Goal: Transaction & Acquisition: Purchase product/service

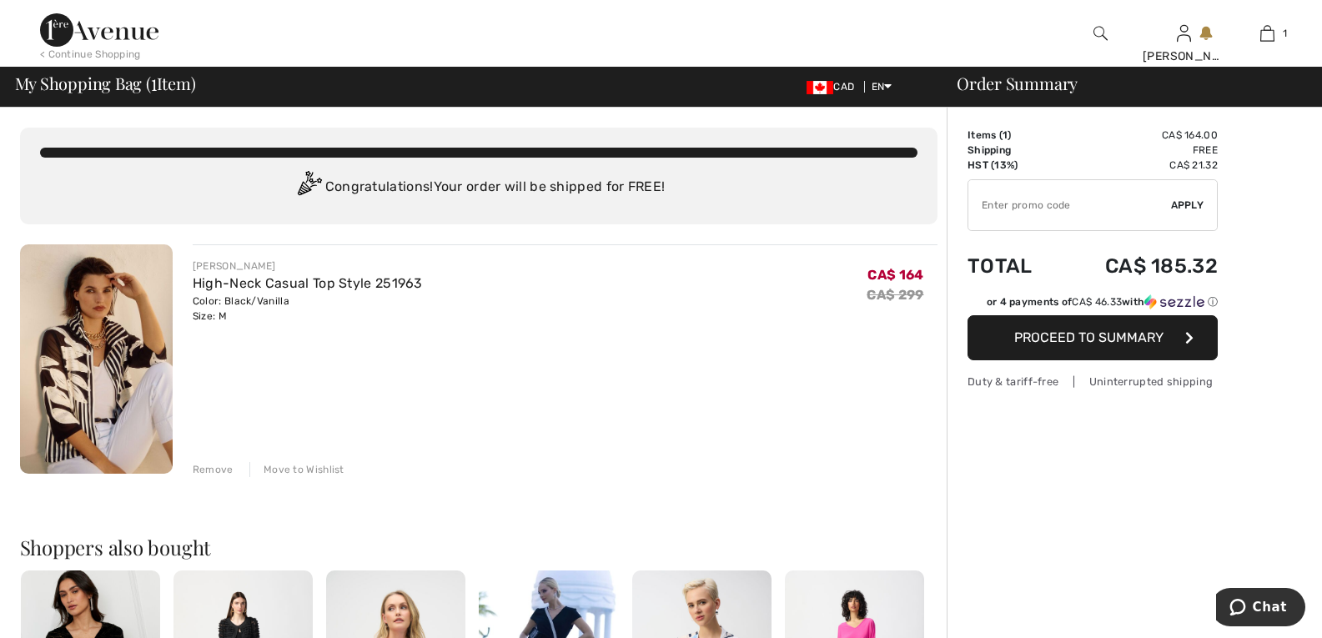
click at [1124, 337] on span "Proceed to Summary" at bounding box center [1088, 338] width 149 height 16
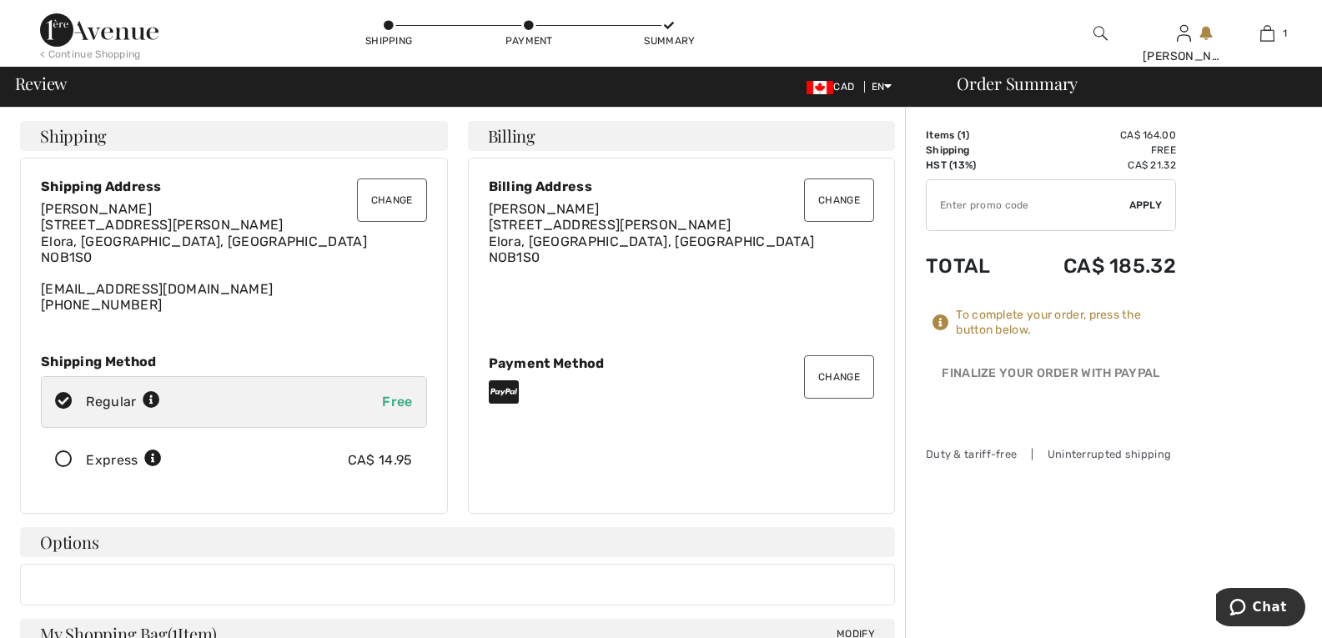
click at [838, 375] on button "Change" at bounding box center [839, 376] width 70 height 43
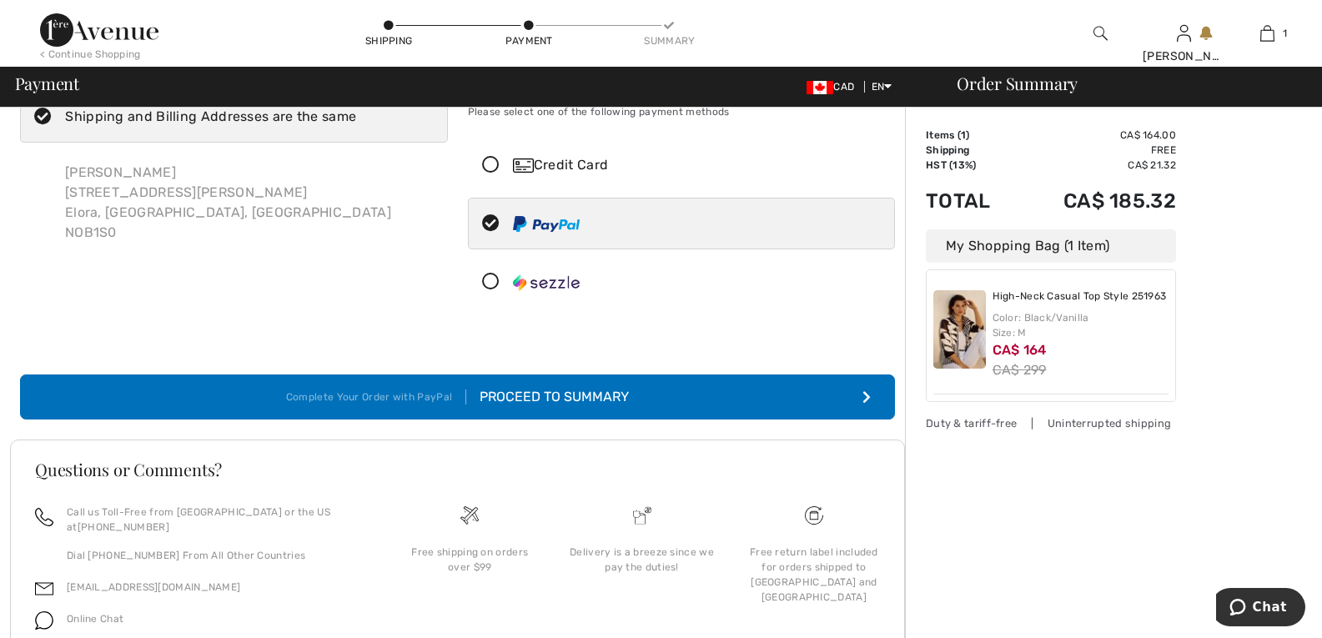
click at [498, 166] on icon at bounding box center [491, 166] width 44 height 18
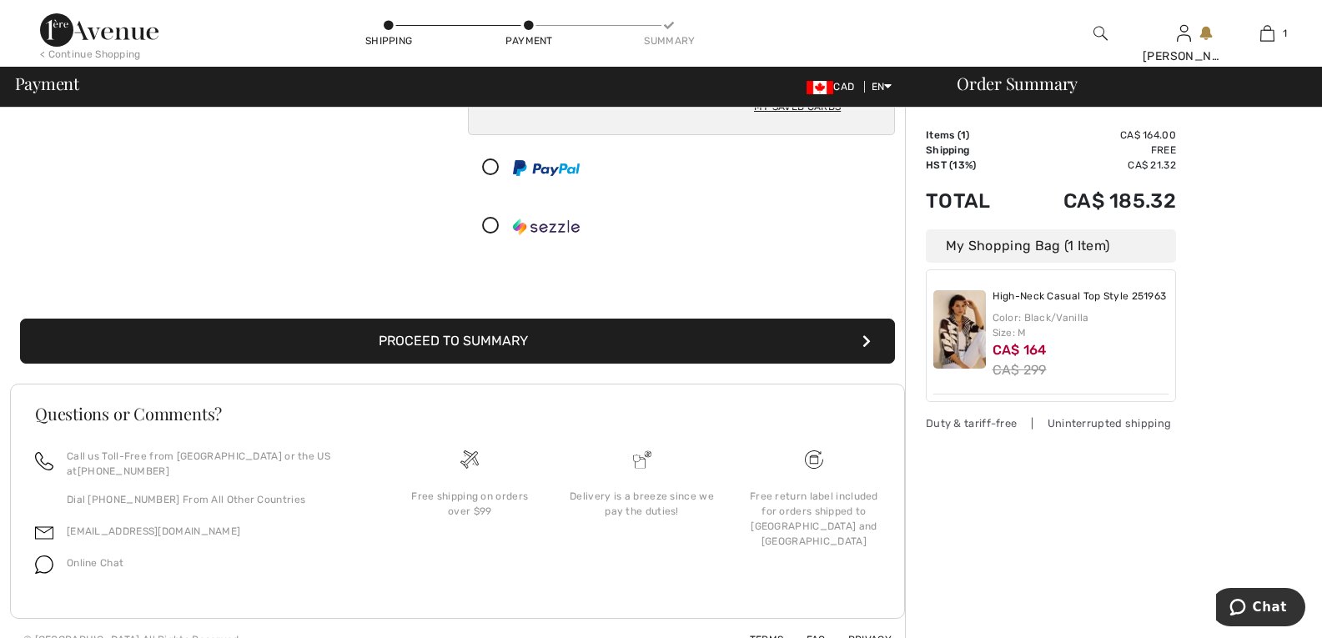
scroll to position [333, 0]
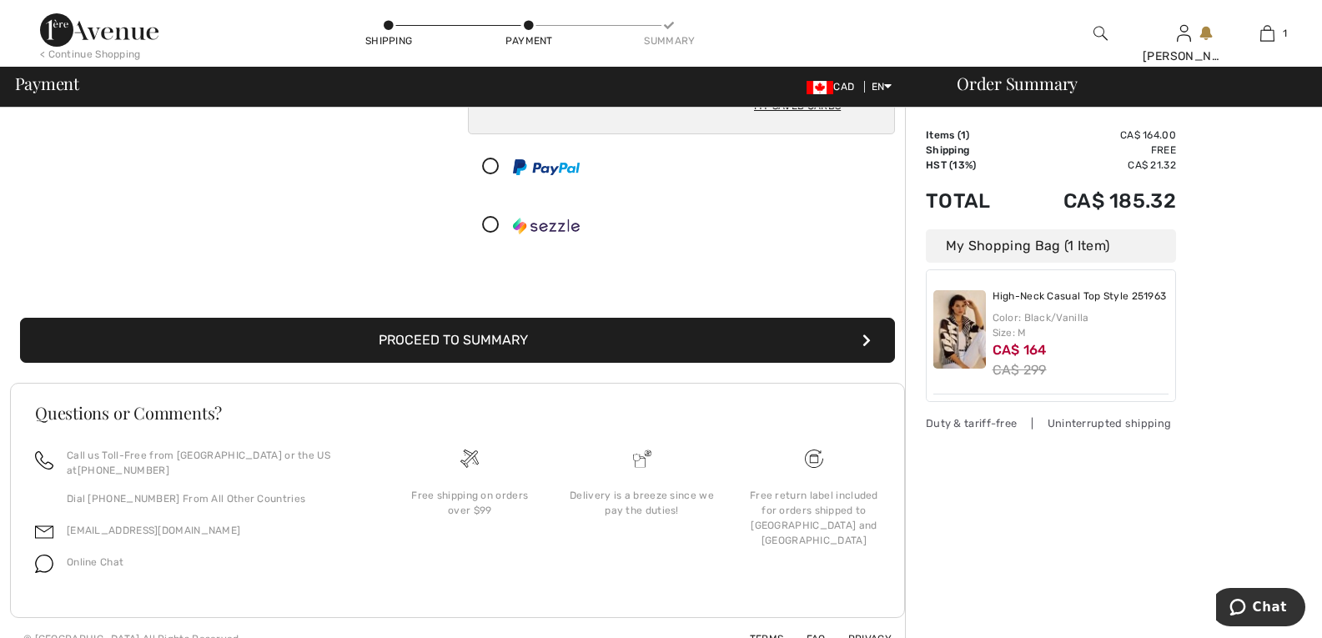
click at [461, 333] on button "Proceed to Summary" at bounding box center [457, 340] width 875 height 45
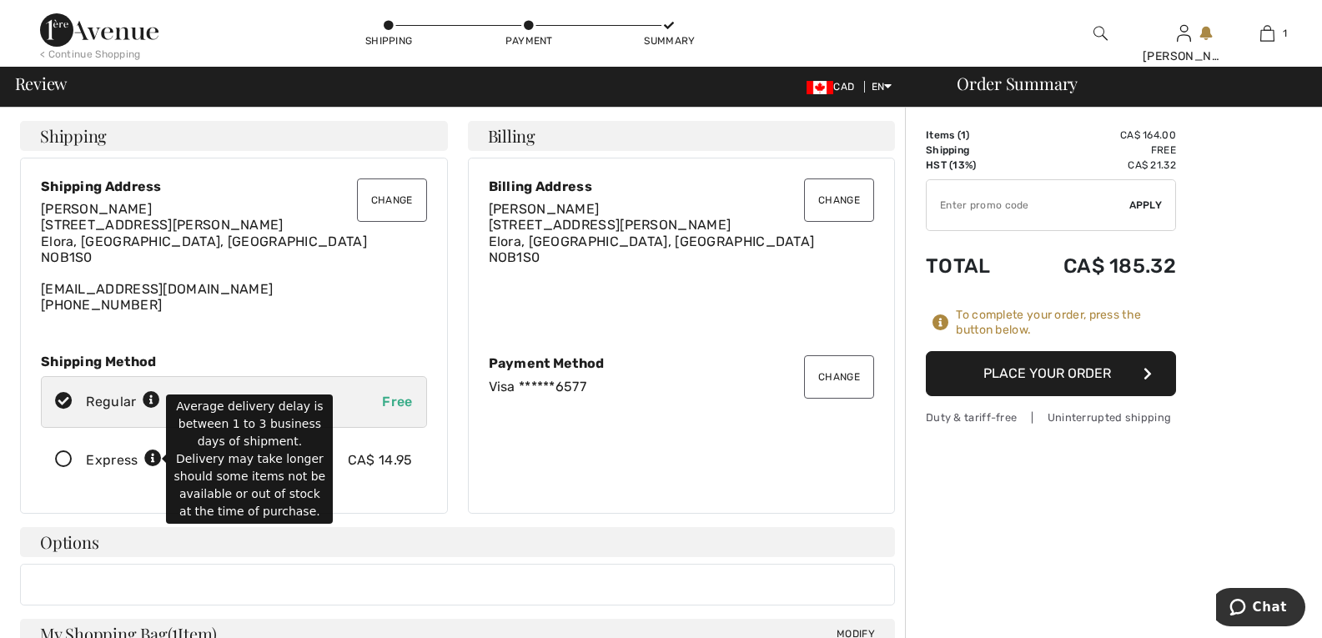
click at [153, 459] on icon at bounding box center [153, 459] width 18 height 18
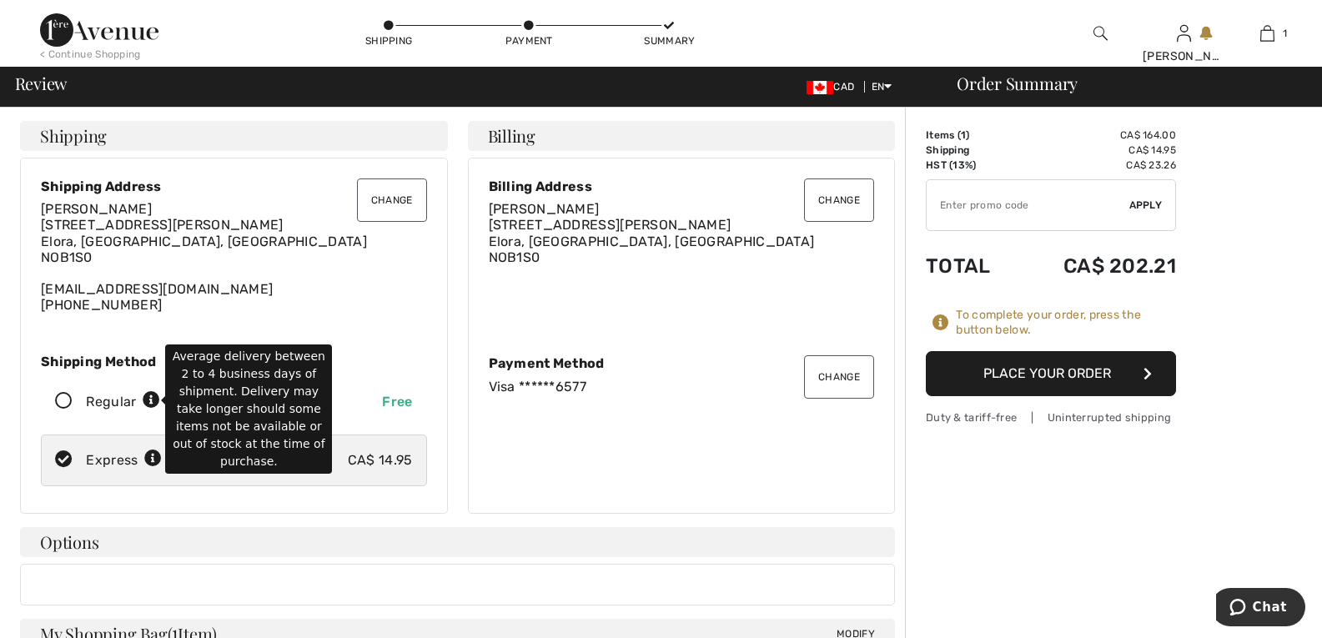
click at [156, 402] on icon at bounding box center [152, 401] width 18 height 18
radio input "true"
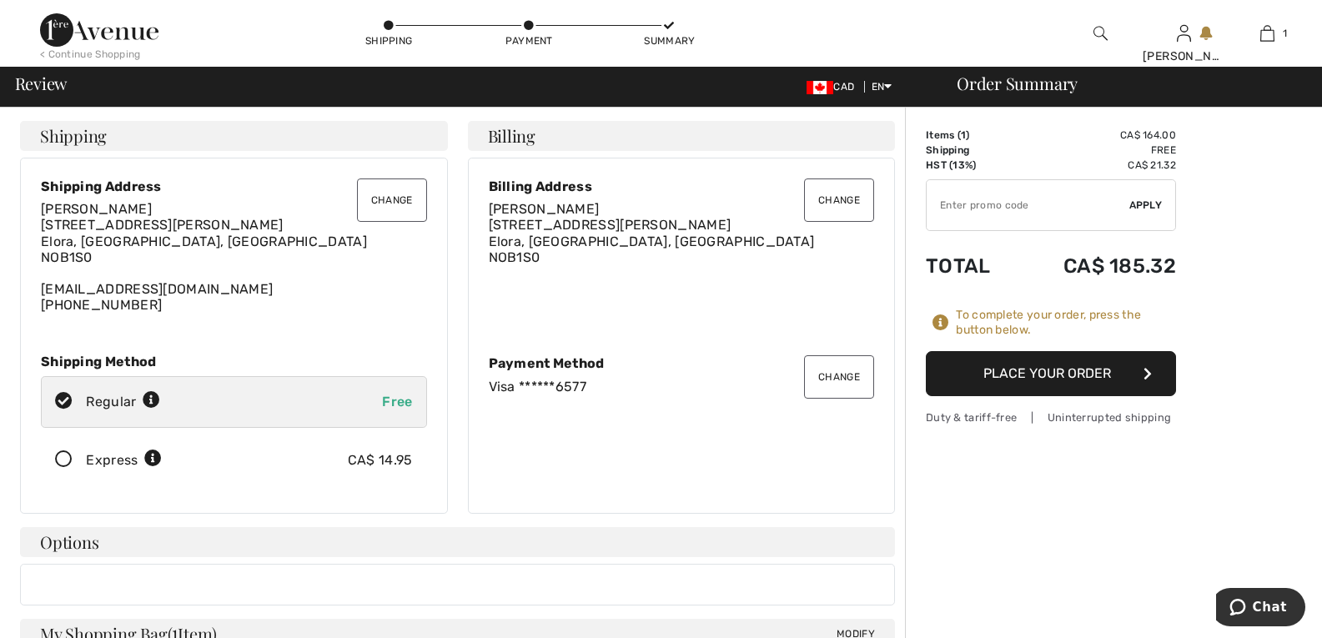
click at [1037, 368] on button "Place Your Order" at bounding box center [1051, 373] width 250 height 45
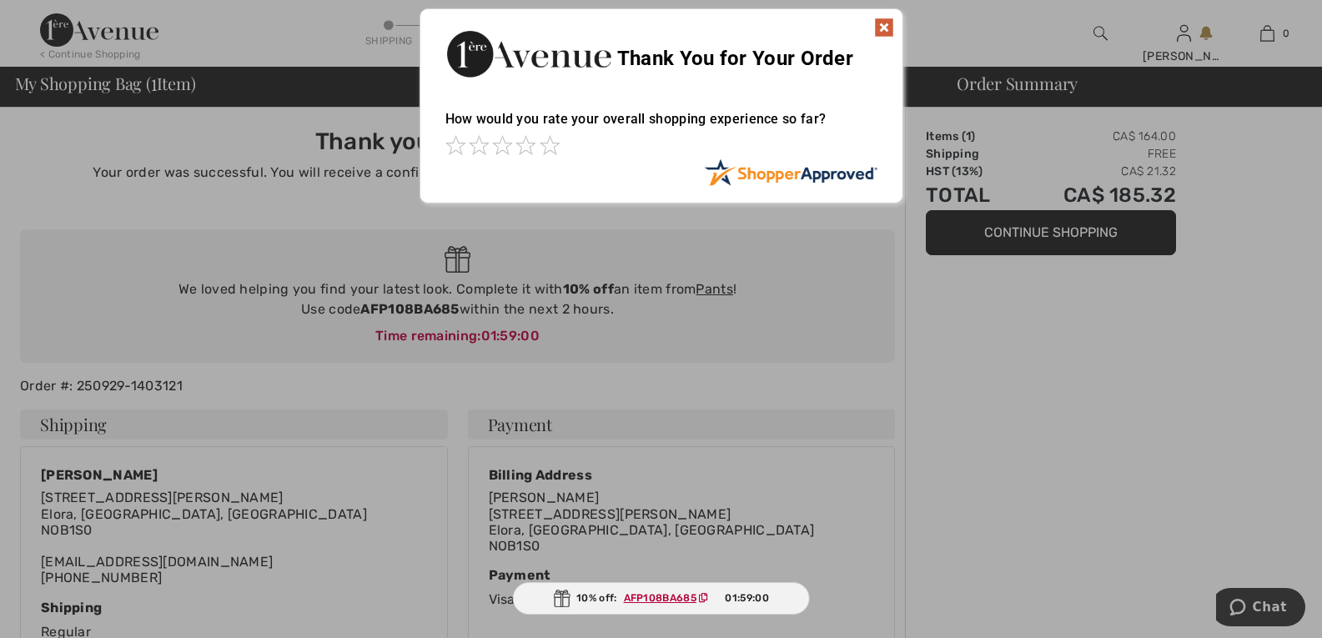
click at [879, 26] on img at bounding box center [884, 28] width 20 height 20
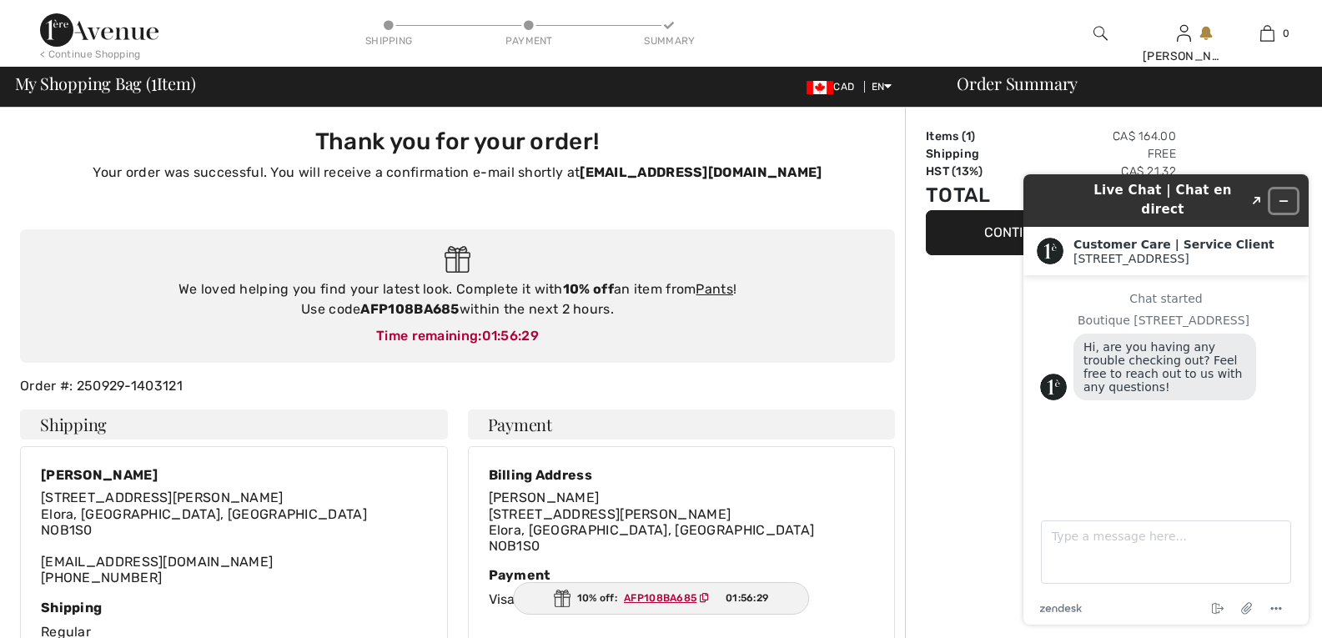
click at [1284, 195] on icon "Minimize widget" at bounding box center [1284, 201] width 12 height 12
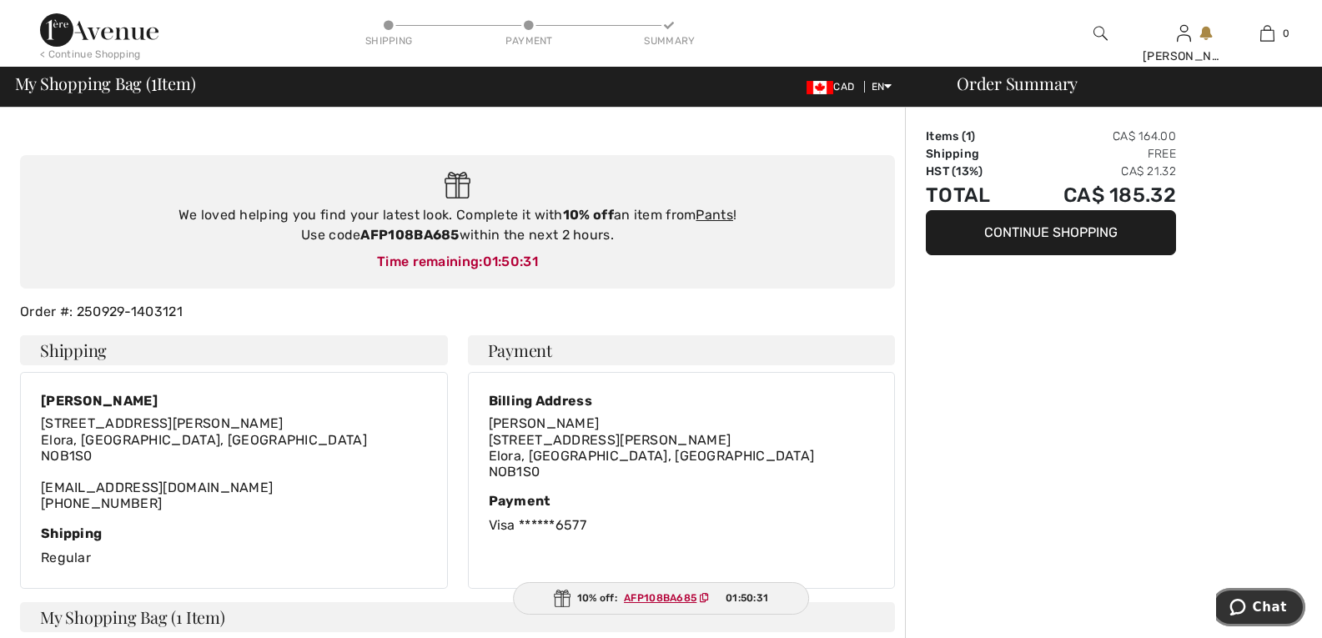
scroll to position [73, 0]
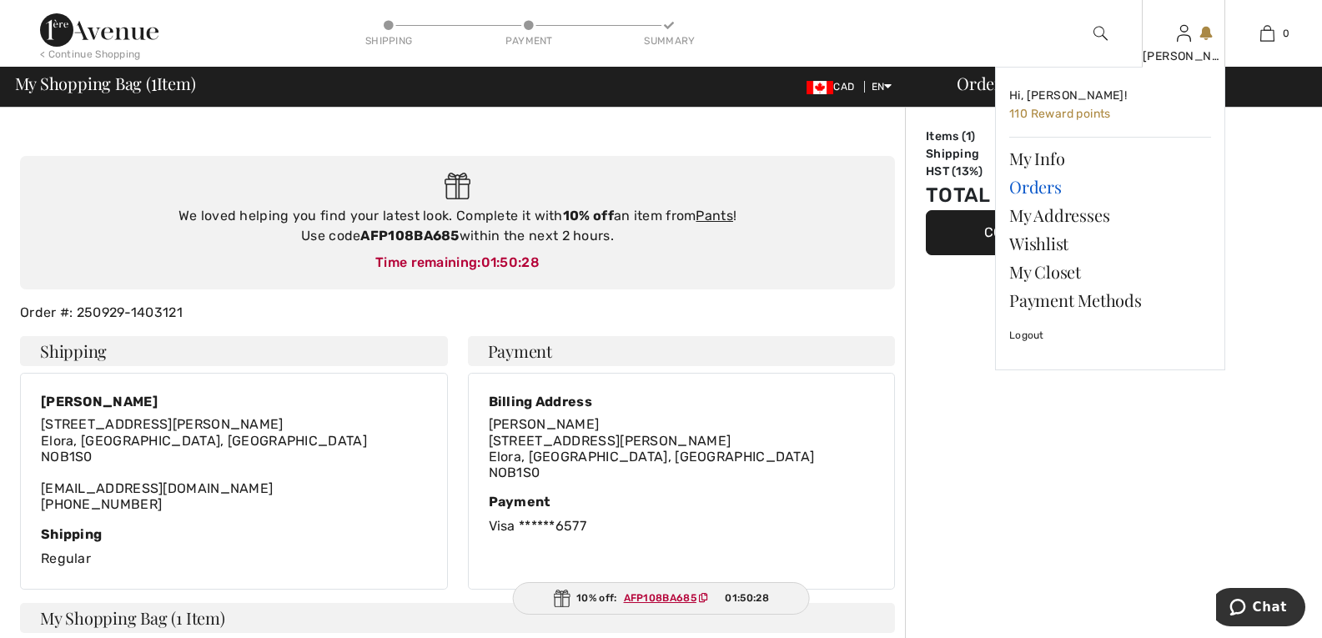
click at [1047, 186] on link "Orders" at bounding box center [1110, 187] width 202 height 28
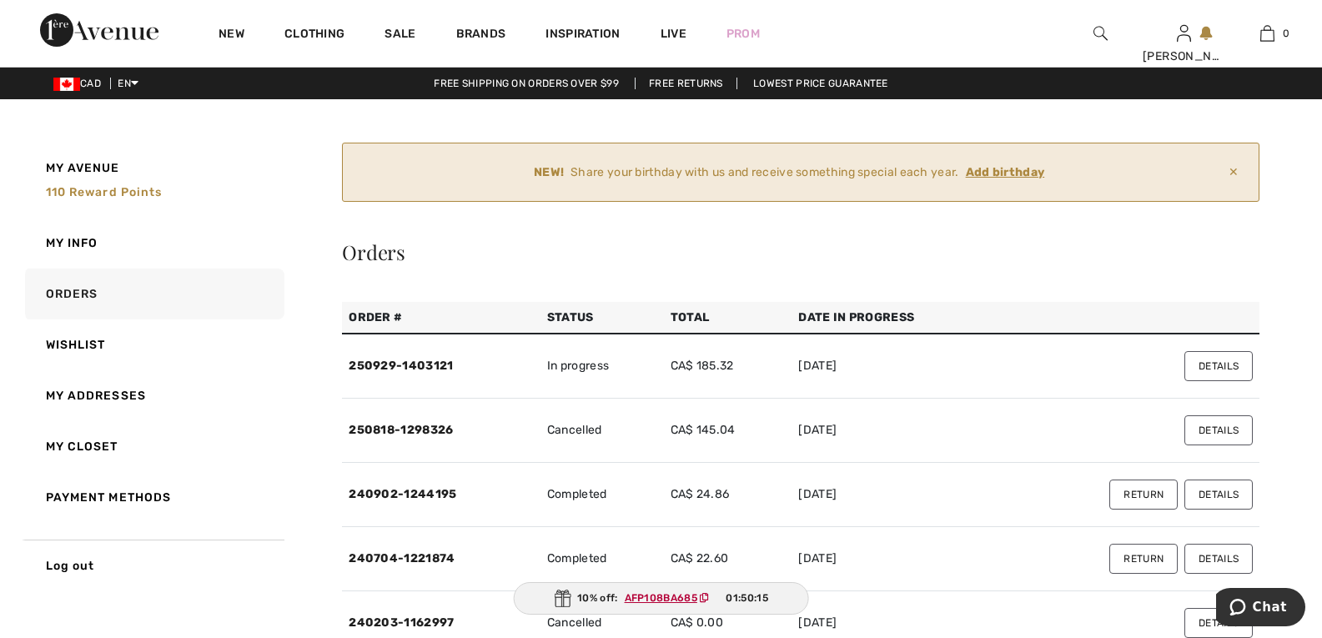
click at [1024, 172] on ins "Add birthday" at bounding box center [1005, 172] width 79 height 14
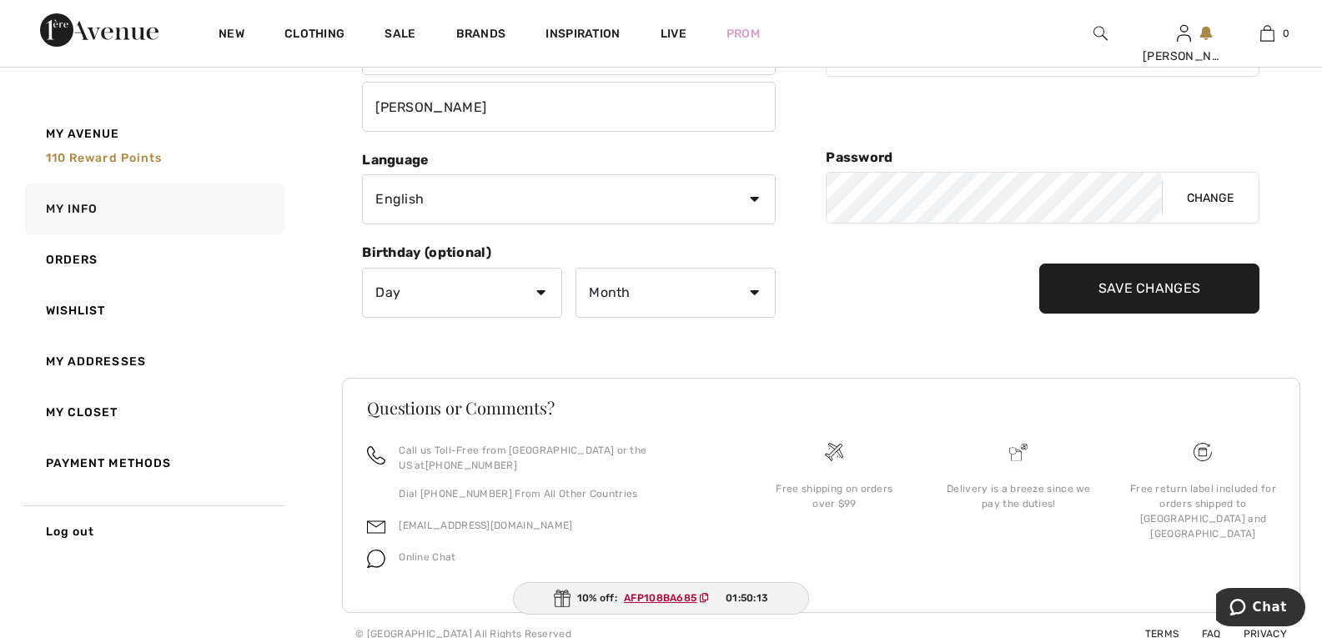
scroll to position [331, 0]
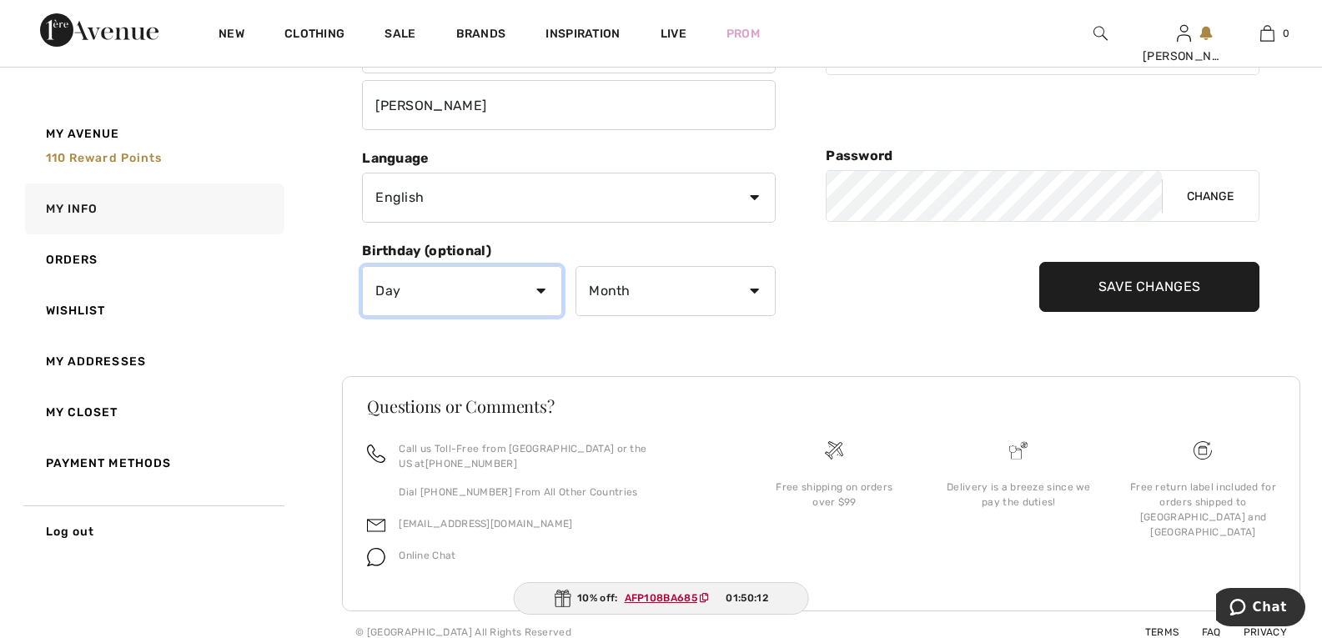
click at [492, 289] on select "Day 1 2 3 4 5 6 7 8 9 10 11 12 13 14 15 16 17 18 19 20 21 22 23 24 25 26 27 28 …" at bounding box center [462, 291] width 200 height 50
select select "22"
click at [362, 266] on select "Day 1 2 3 4 5 6 7 8 9 10 11 12 13 14 15 16 17 18 19 20 21 22 23 24 25 26 27 28 …" at bounding box center [462, 291] width 200 height 50
click at [716, 294] on select "Month January February March April May June July August September October Novem…" at bounding box center [676, 291] width 200 height 50
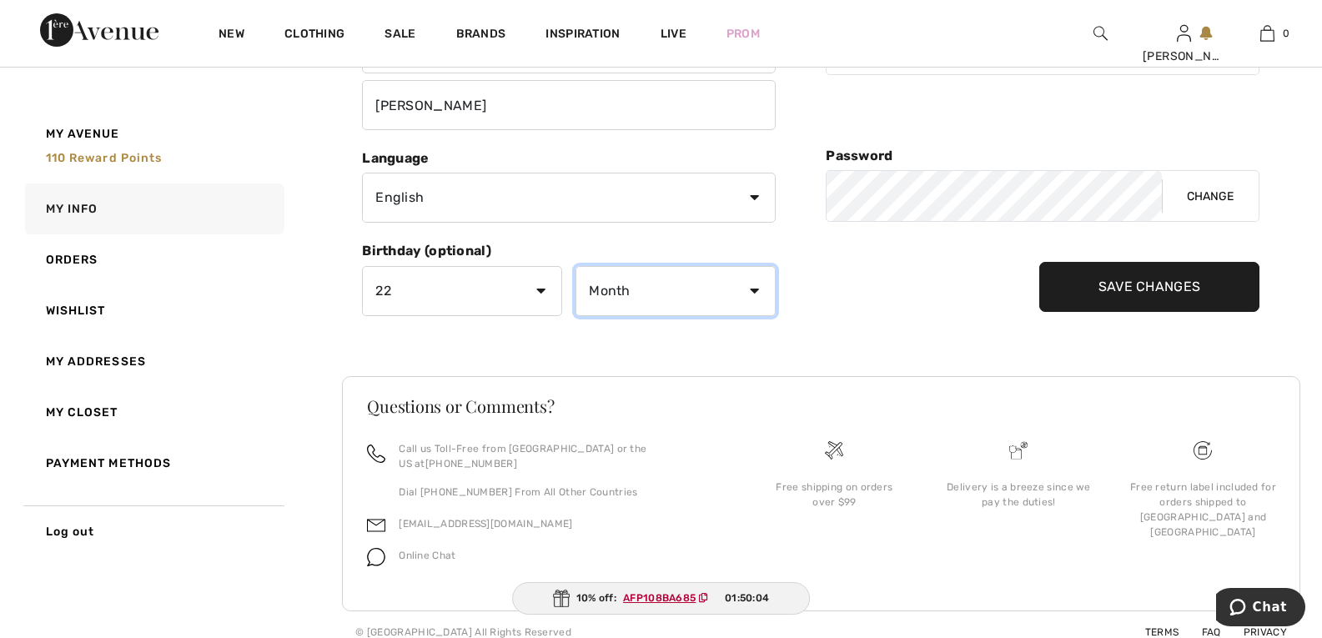
click at [699, 295] on select "Month January February March April May June July August September October Novem…" at bounding box center [676, 291] width 200 height 50
select select "1"
click at [576, 266] on select "Month January February March April May June July August September October Novem…" at bounding box center [676, 291] width 200 height 50
click at [1165, 284] on input "Save Changes" at bounding box center [1149, 287] width 221 height 50
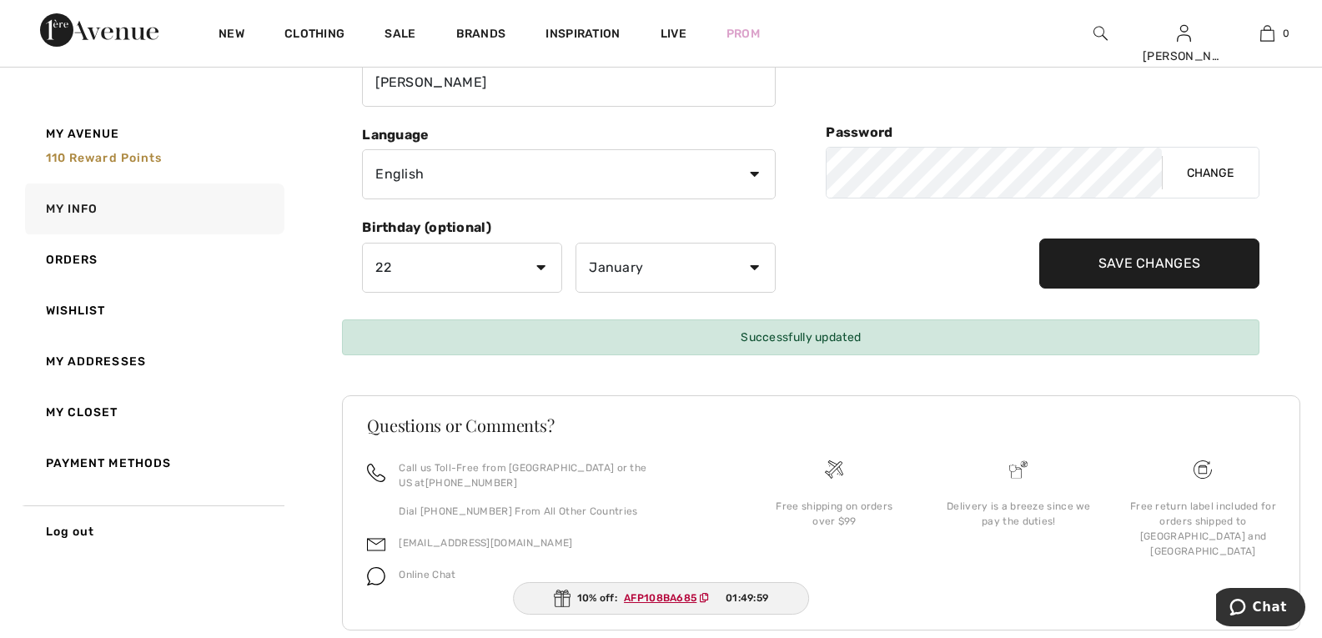
scroll to position [274, 0]
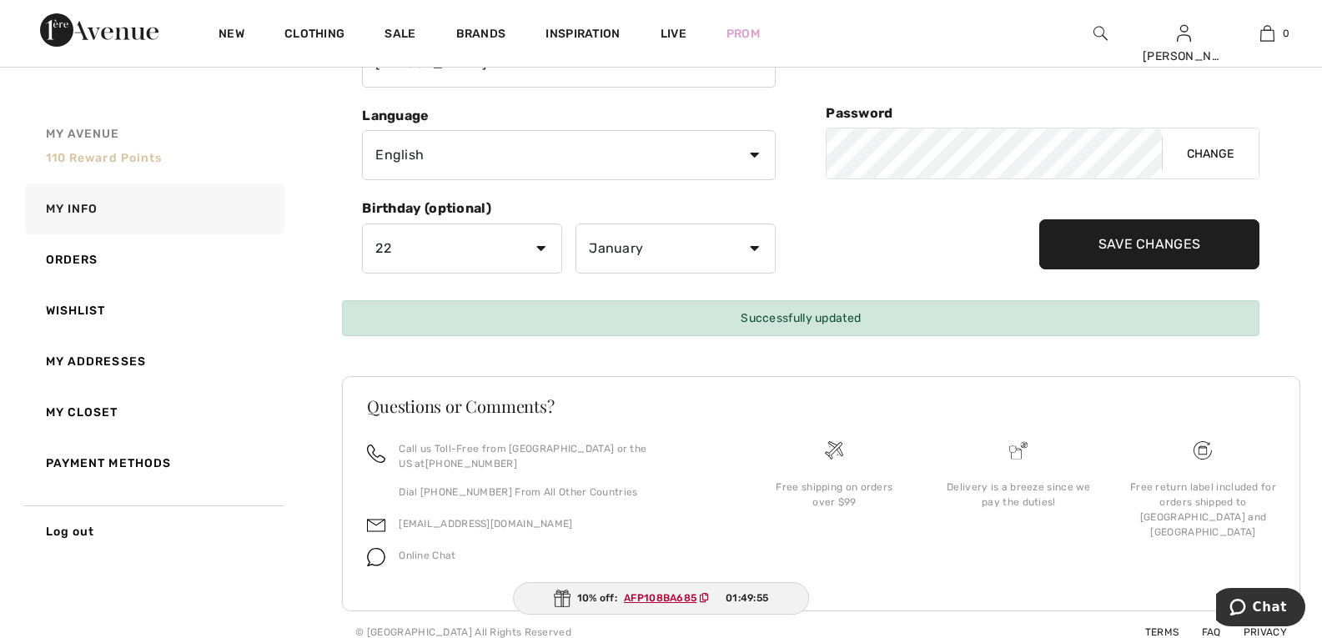
click at [138, 152] on span "110 Reward points" at bounding box center [104, 158] width 117 height 14
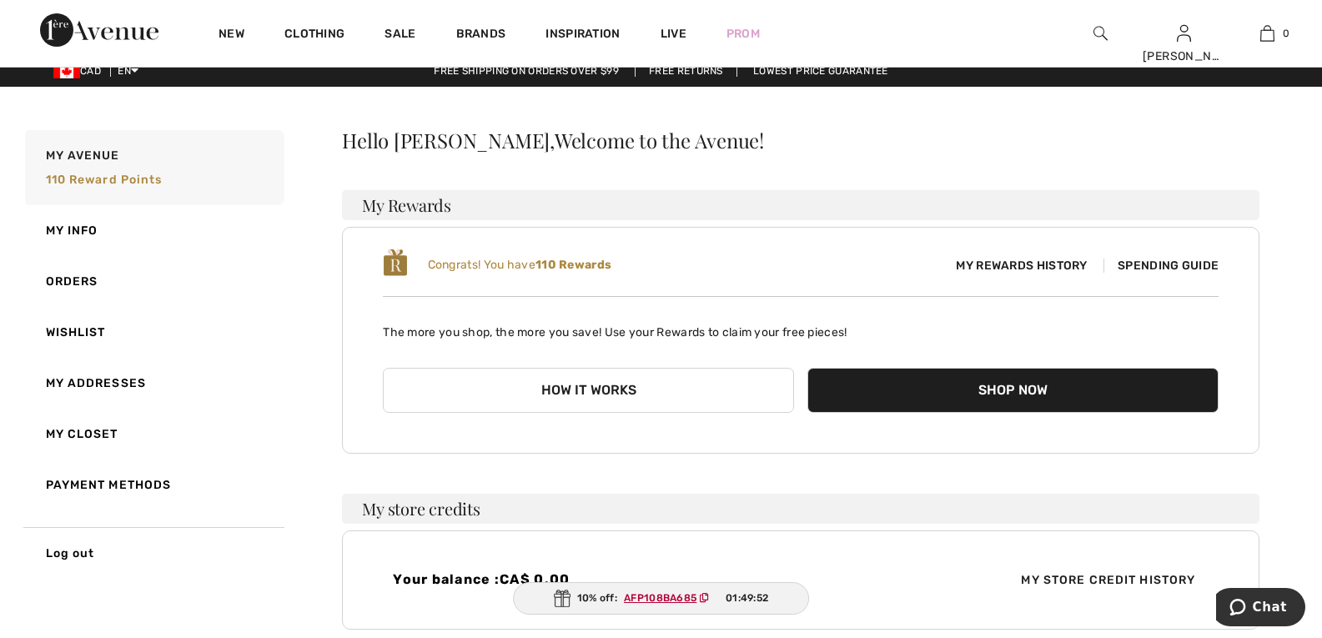
scroll to position [0, 0]
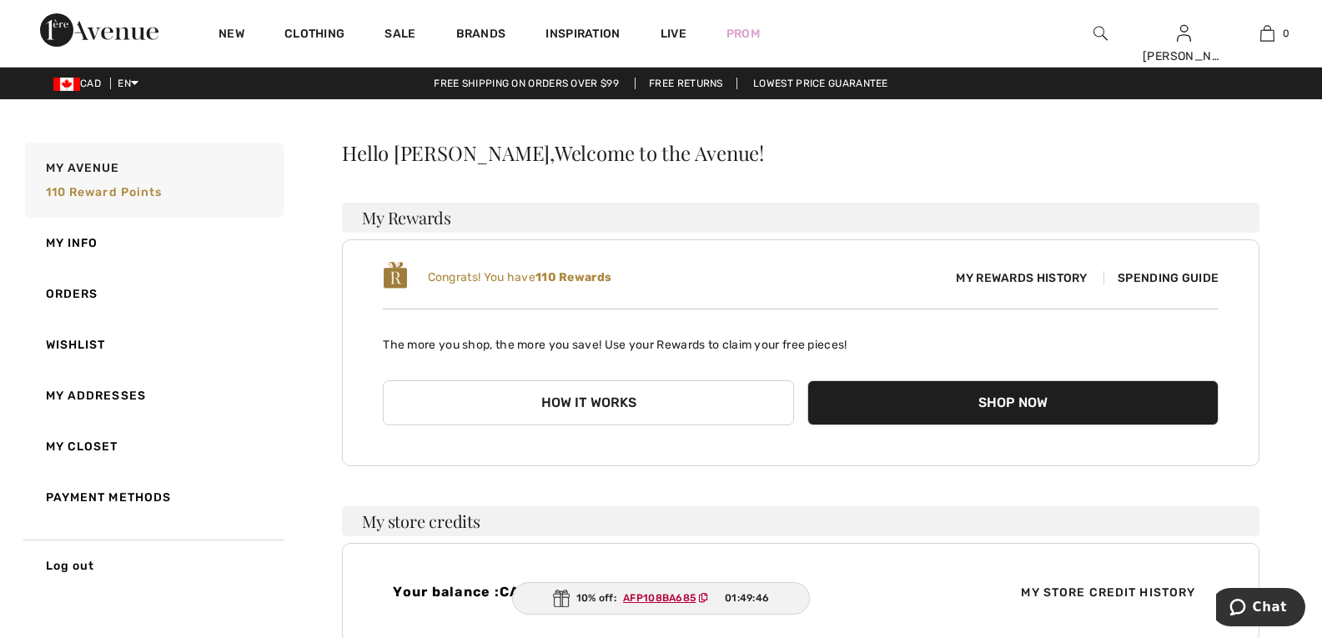
click at [1145, 274] on span "Spending Guide" at bounding box center [1161, 278] width 115 height 14
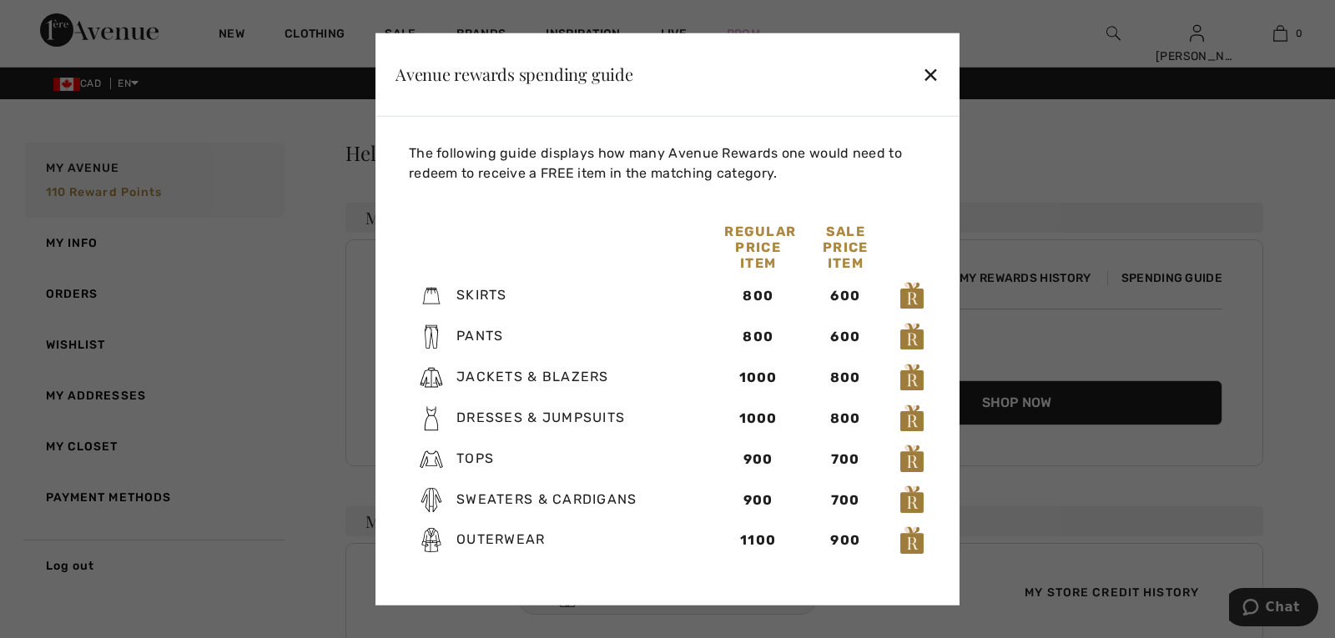
click at [935, 72] on div "✕" at bounding box center [931, 74] width 18 height 35
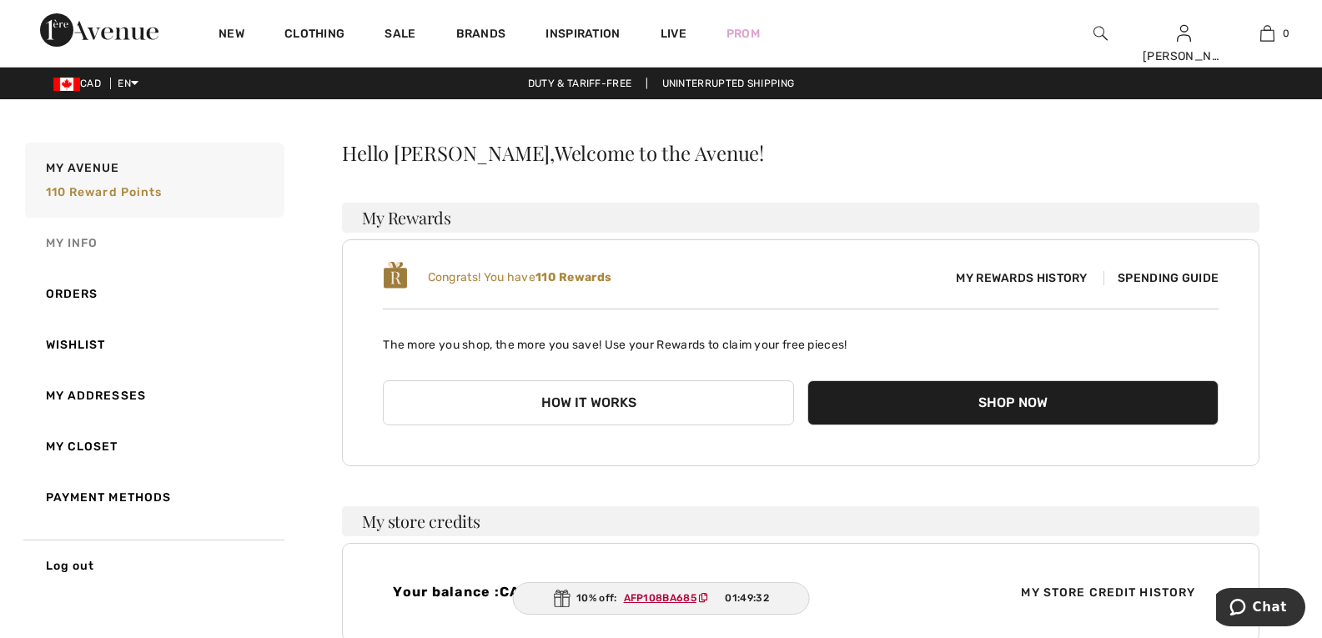
click at [89, 237] on link "My Info" at bounding box center [153, 243] width 263 height 51
